Goal: Transaction & Acquisition: Purchase product/service

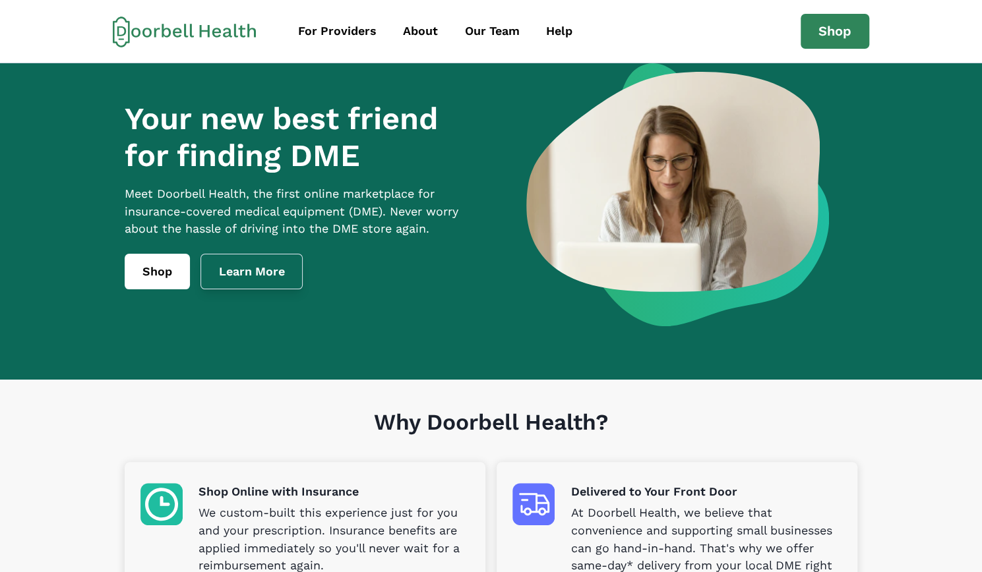
click at [264, 278] on link "Learn More" at bounding box center [251, 272] width 103 height 36
click at [162, 285] on link "Shop" at bounding box center [157, 272] width 65 height 36
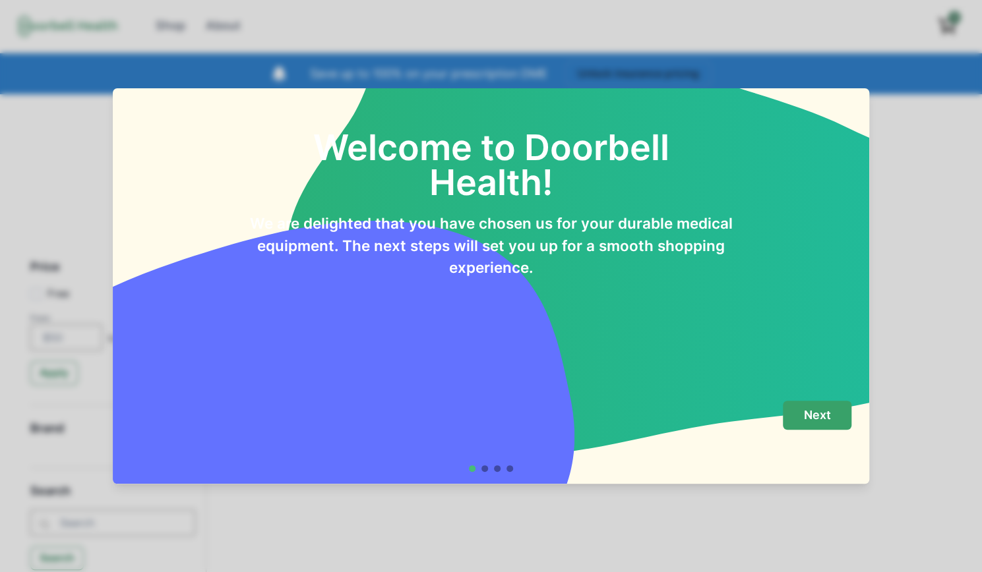
click at [819, 424] on button "Next" at bounding box center [816, 416] width 69 height 30
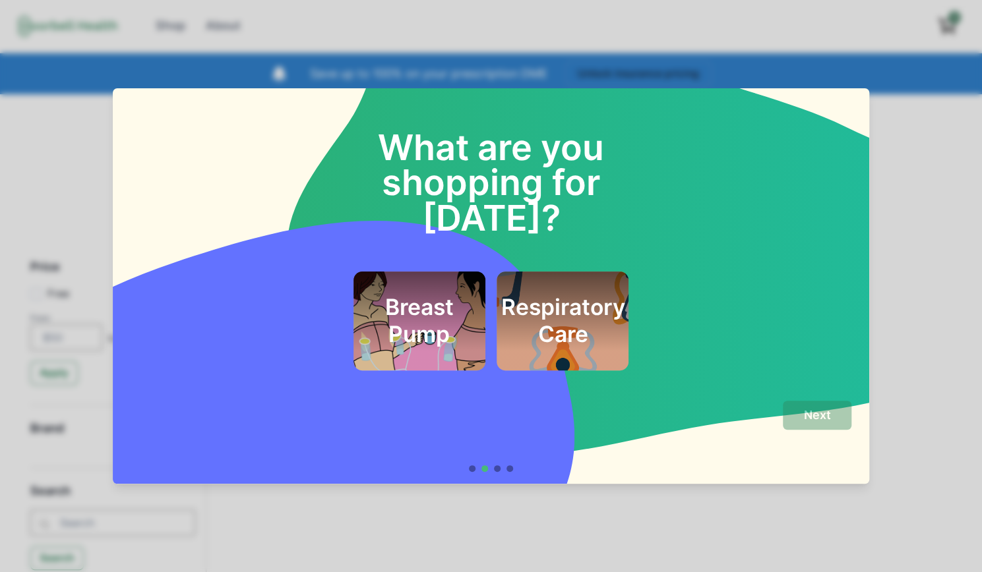
click at [579, 297] on h2 "Respiratory Care" at bounding box center [562, 320] width 124 height 53
click at [814, 421] on p "Next" at bounding box center [817, 415] width 27 height 15
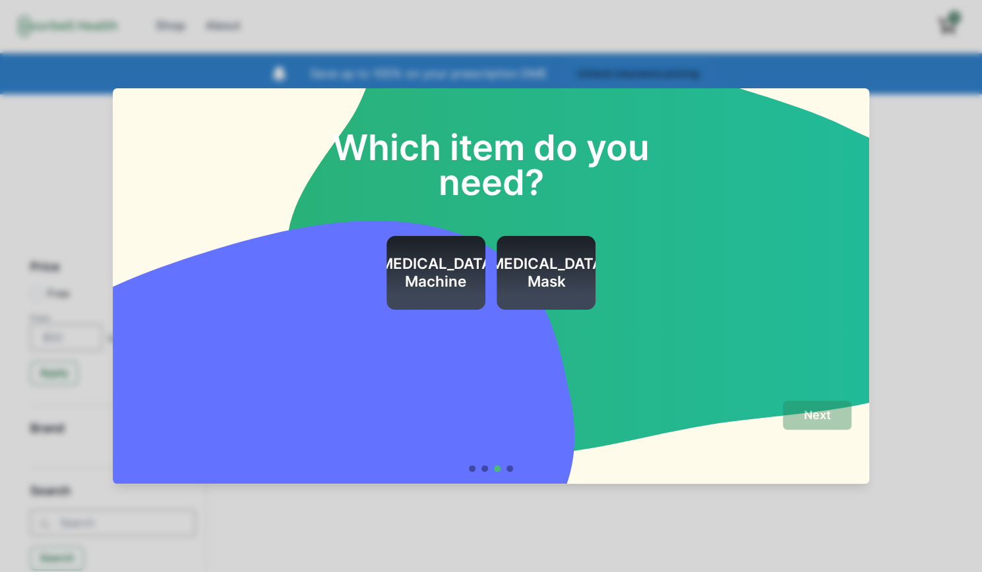
click at [543, 267] on h2 "CPAP Mask" at bounding box center [546, 273] width 124 height 36
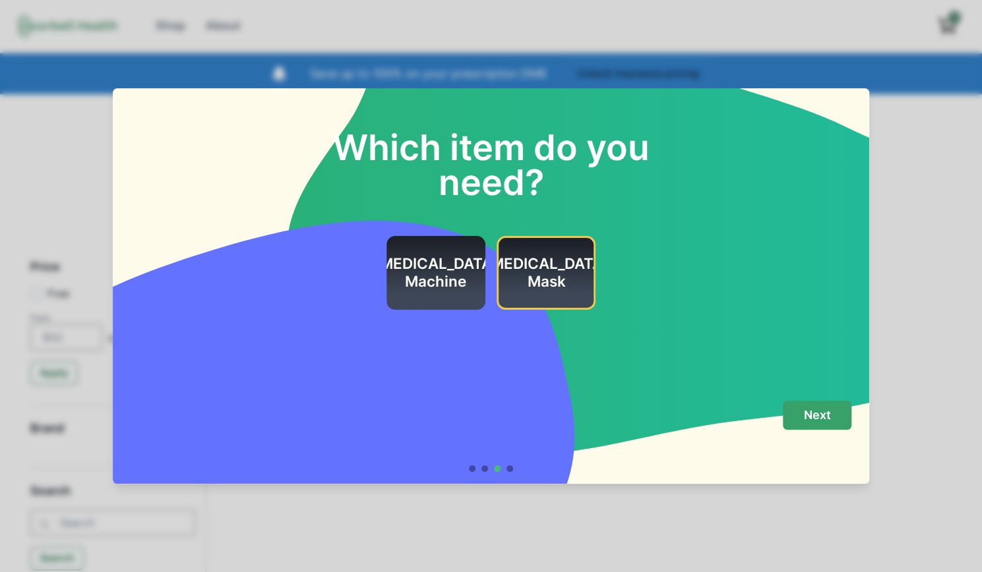
click at [815, 420] on p "Next" at bounding box center [817, 415] width 27 height 15
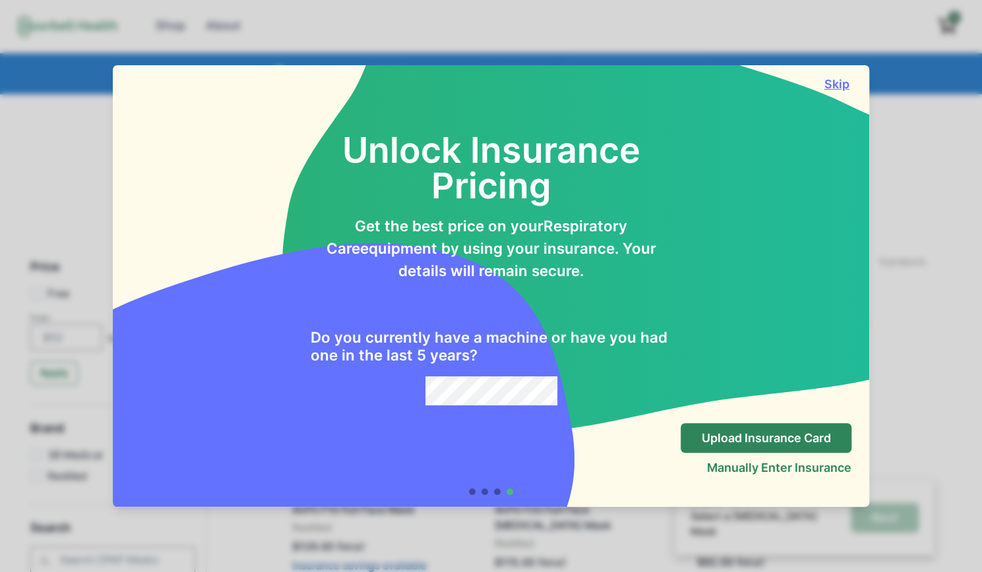
click at [833, 79] on button "Skip" at bounding box center [836, 84] width 30 height 14
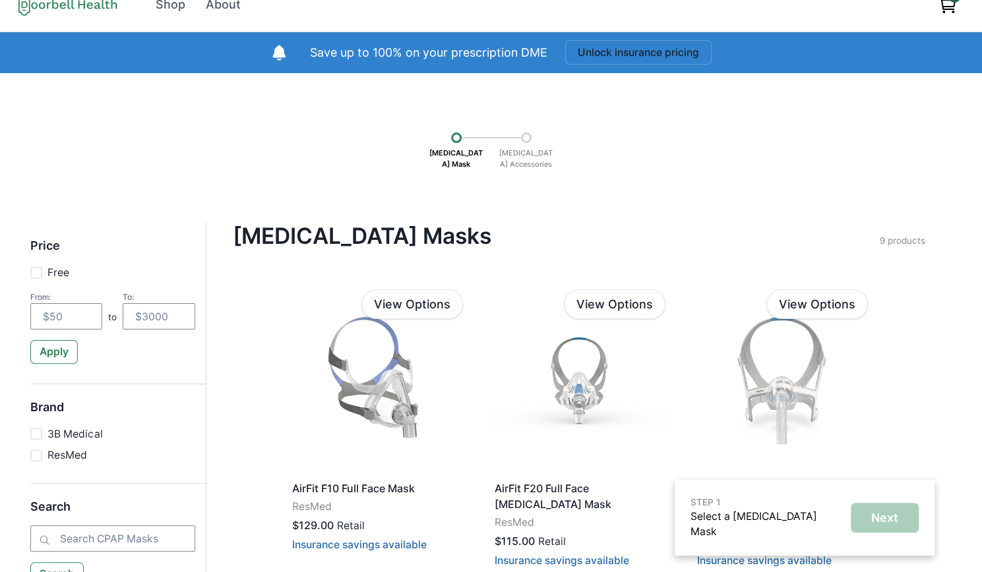
scroll to position [21, 0]
click at [173, 9] on div "Shop" at bounding box center [171, 5] width 30 height 18
click at [165, 5] on div "Shop" at bounding box center [171, 5] width 30 height 18
click at [63, 5] on icon at bounding box center [62, 6] width 6 height 7
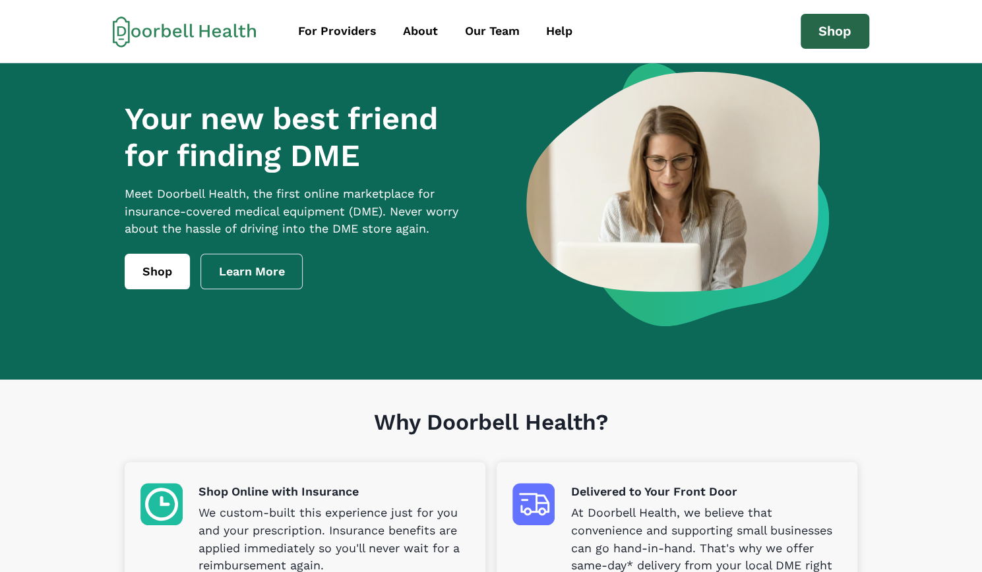
click at [837, 30] on link "Shop" at bounding box center [834, 32] width 69 height 36
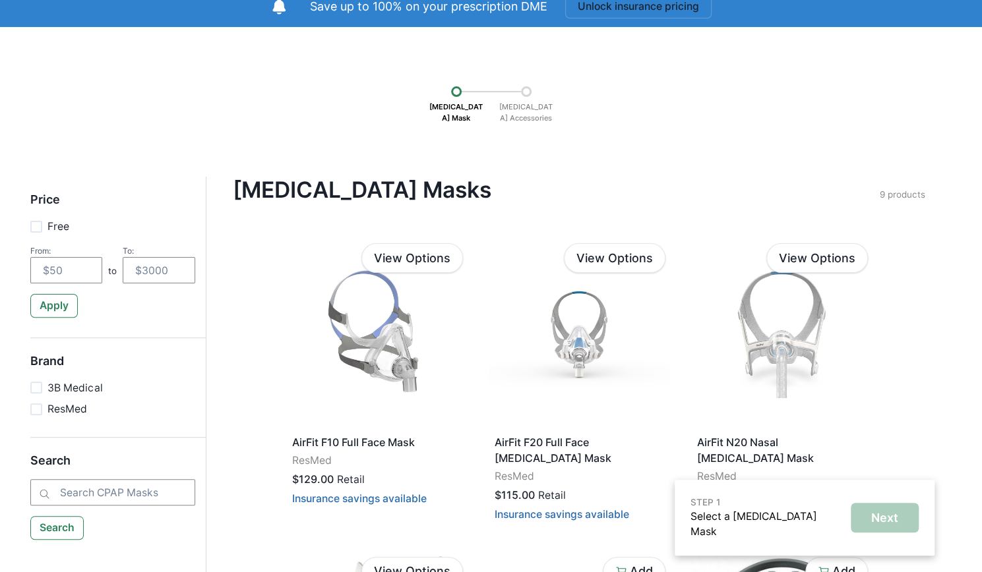
scroll to position [198, 0]
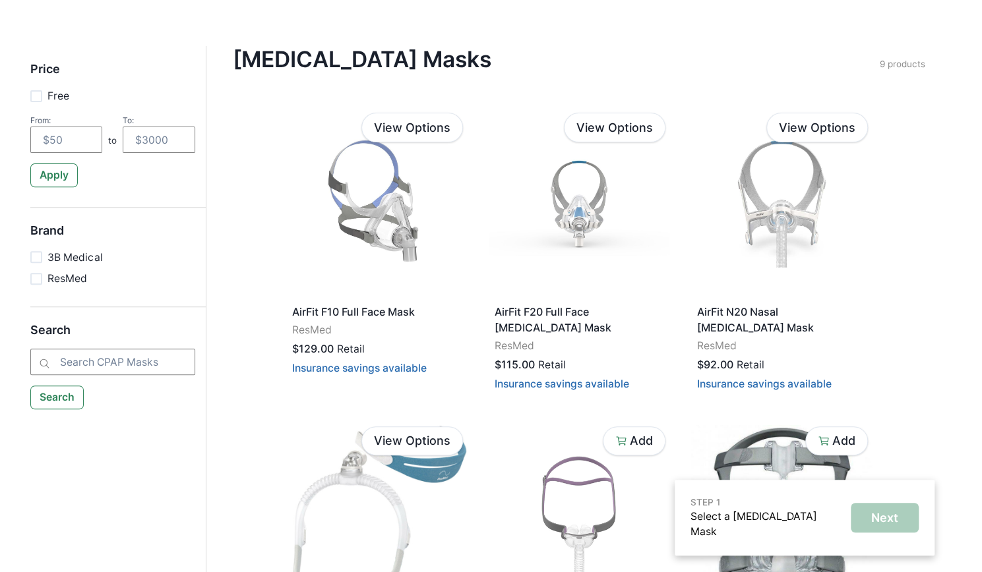
click at [33, 273] on span at bounding box center [36, 279] width 12 height 12
click at [30, 278] on input "ResMed" at bounding box center [30, 278] width 1 height 1
checkbox input "true"
click at [62, 396] on button "Search" at bounding box center [57, 398] width 54 height 24
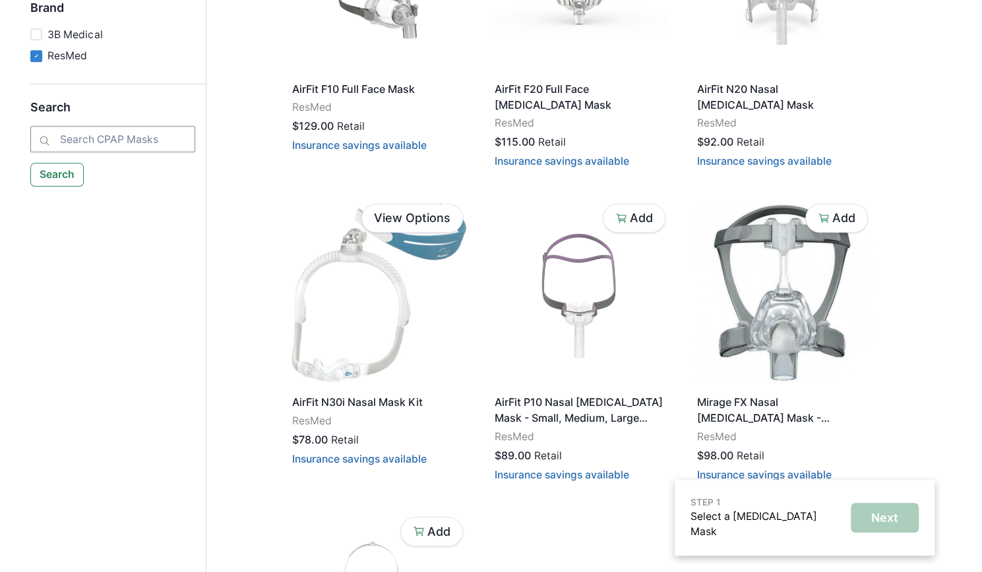
scroll to position [264, 0]
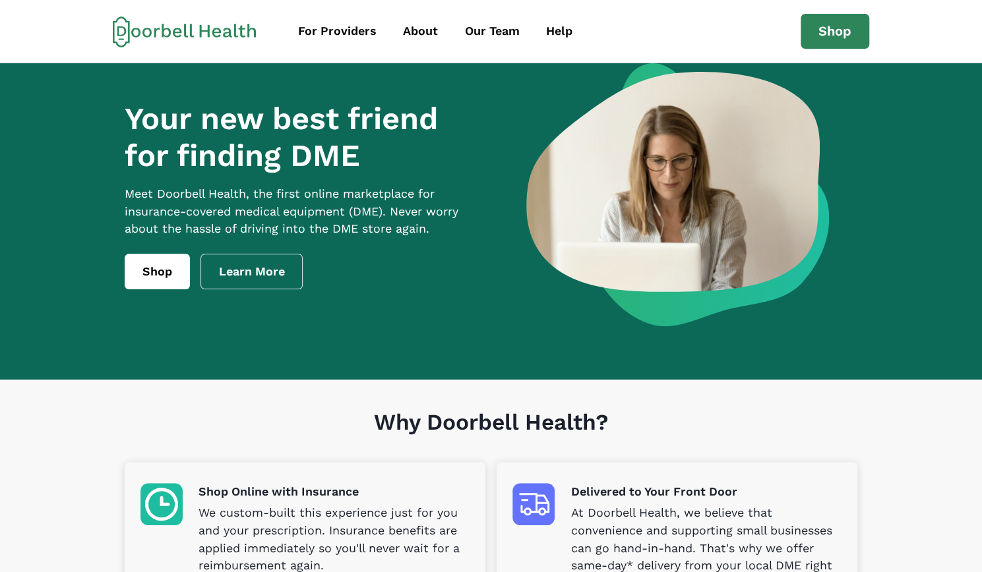
click at [198, 28] on icon at bounding box center [185, 32] width 144 height 32
click at [418, 30] on div "About" at bounding box center [420, 31] width 35 height 18
click at [417, 33] on div "About" at bounding box center [420, 31] width 35 height 18
click at [475, 31] on div "Our Team" at bounding box center [492, 31] width 55 height 18
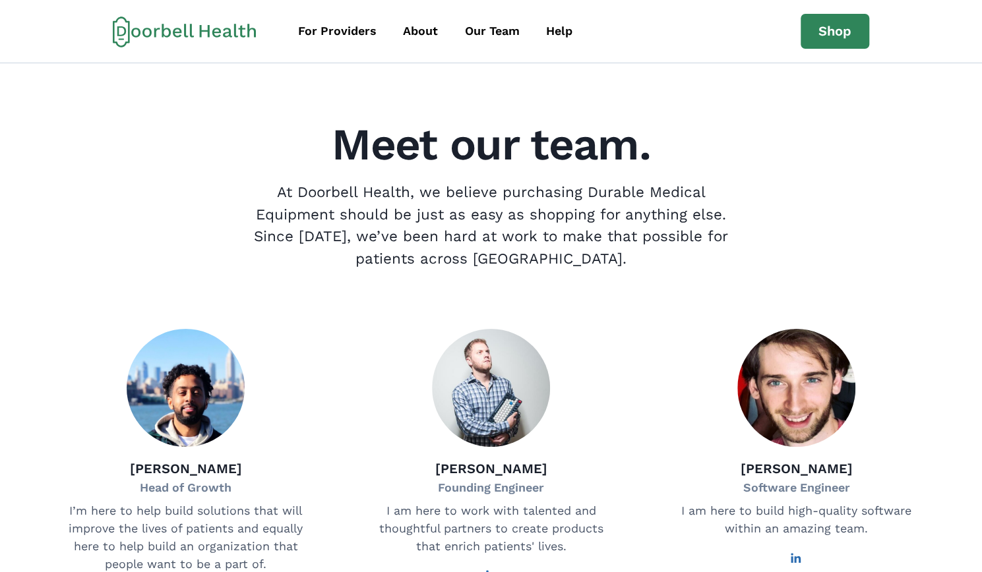
click at [146, 30] on icon at bounding box center [185, 32] width 144 height 32
